Goal: Information Seeking & Learning: Understand process/instructions

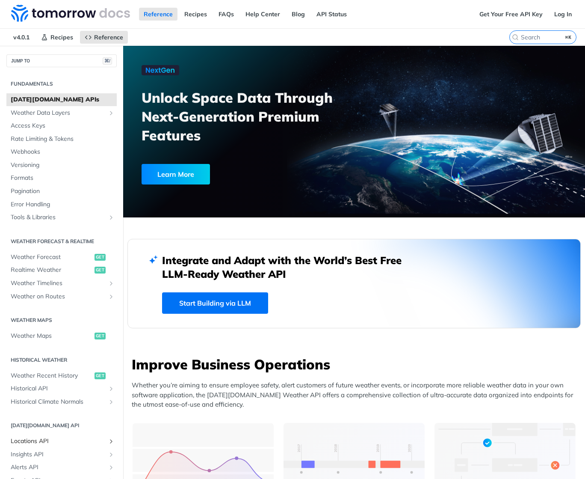
scroll to position [674, 0]
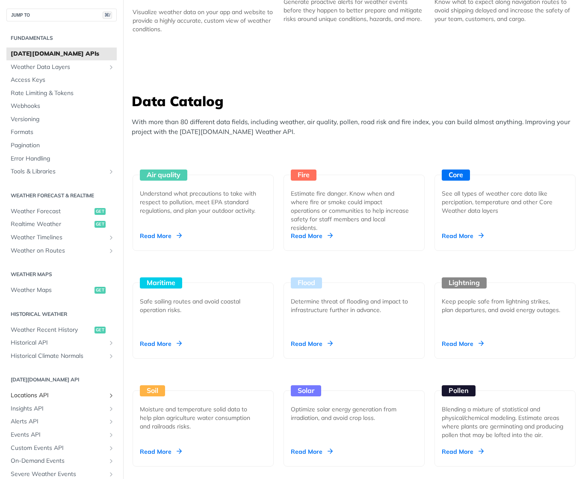
click at [47, 398] on span "Locations API" at bounding box center [58, 395] width 95 height 9
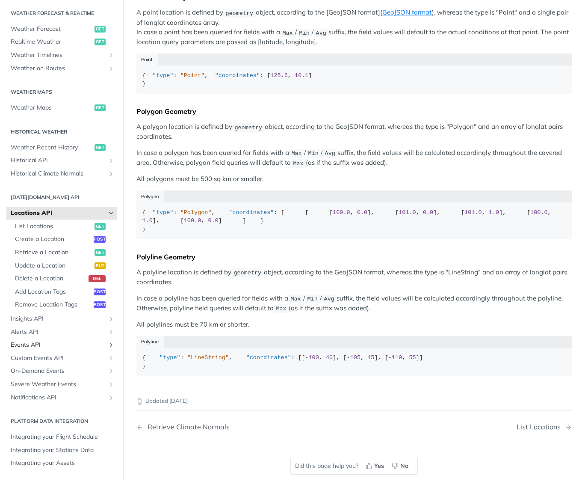
scroll to position [186, 0]
click at [73, 421] on h2 "Platform DATA integration" at bounding box center [61, 421] width 110 height 8
click at [71, 435] on span "Integrating your Flight Schedule" at bounding box center [63, 437] width 104 height 9
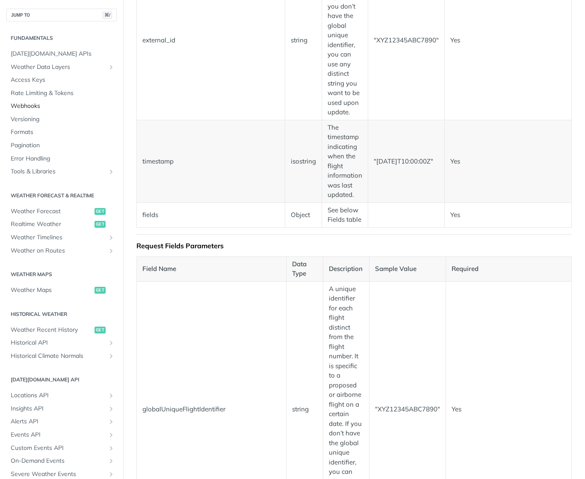
click at [40, 108] on span "Webhooks" at bounding box center [63, 106] width 104 height 9
